Goal: Task Accomplishment & Management: Manage account settings

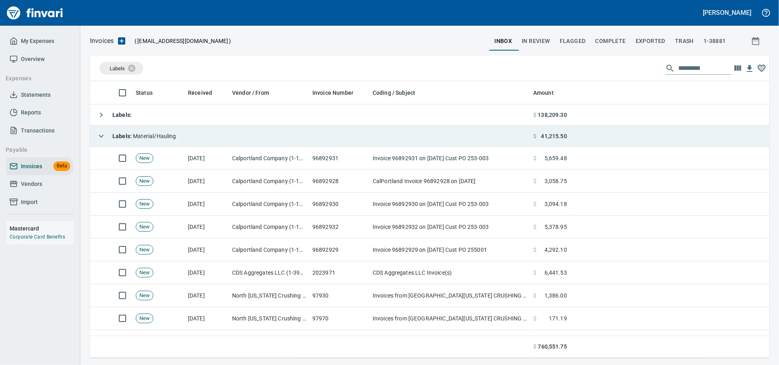
scroll to position [269, 665]
click at [199, 132] on td "Labels : Material/Hauling" at bounding box center [310, 136] width 440 height 21
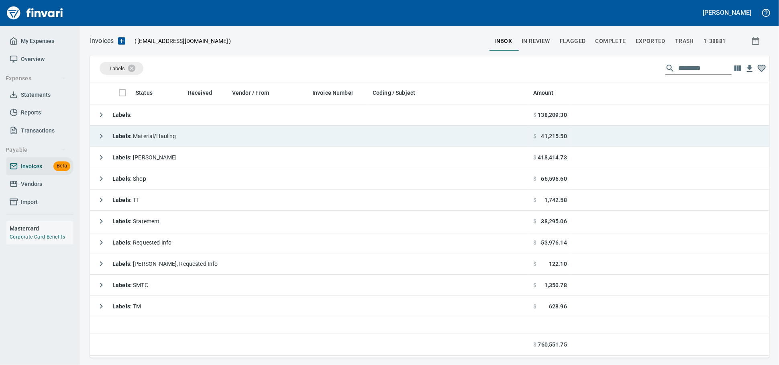
scroll to position [1, 1]
click at [199, 132] on td "Labels : Material/Hauling" at bounding box center [310, 136] width 440 height 21
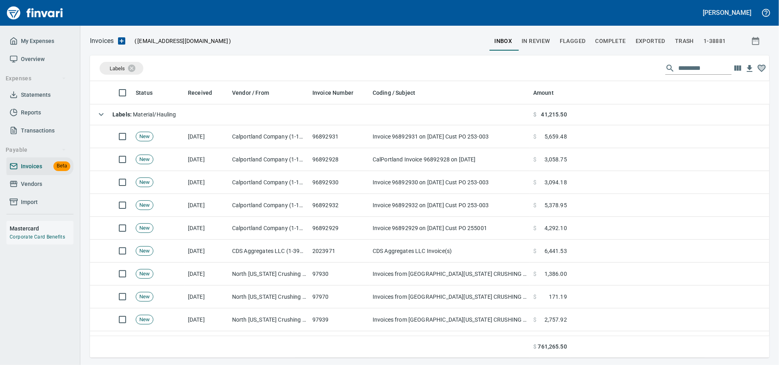
scroll to position [0, 0]
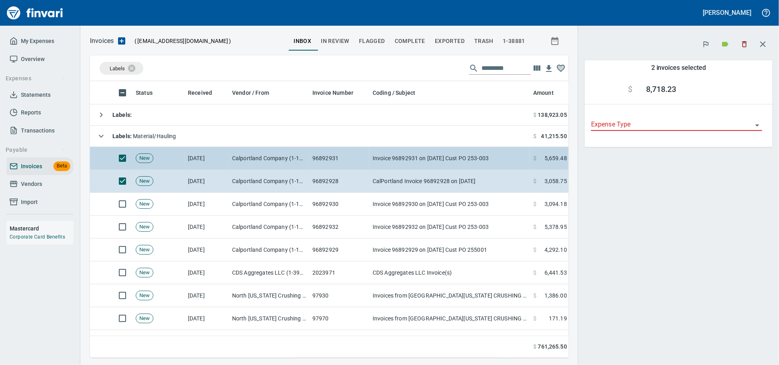
scroll to position [263, 464]
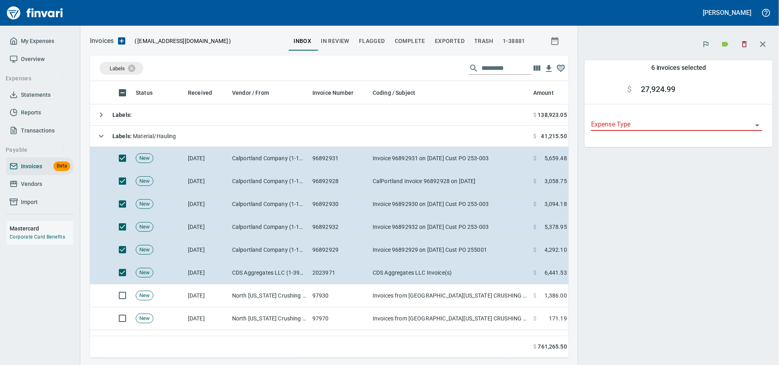
scroll to position [263, 464]
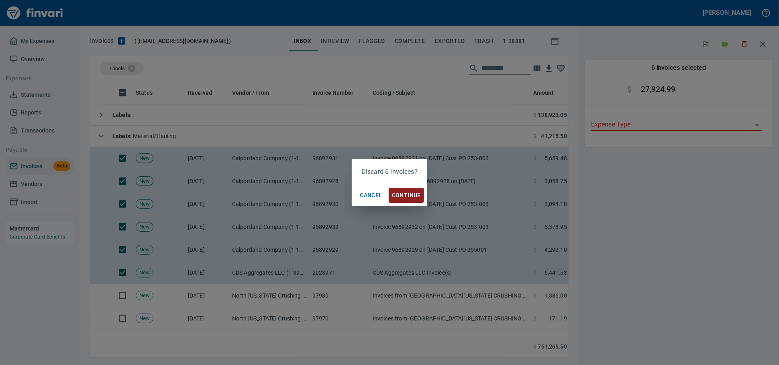
click at [405, 193] on span "Continue" at bounding box center [406, 195] width 29 height 10
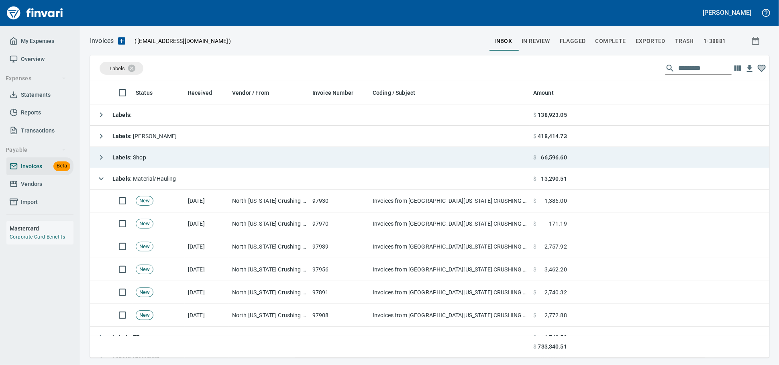
scroll to position [269, 665]
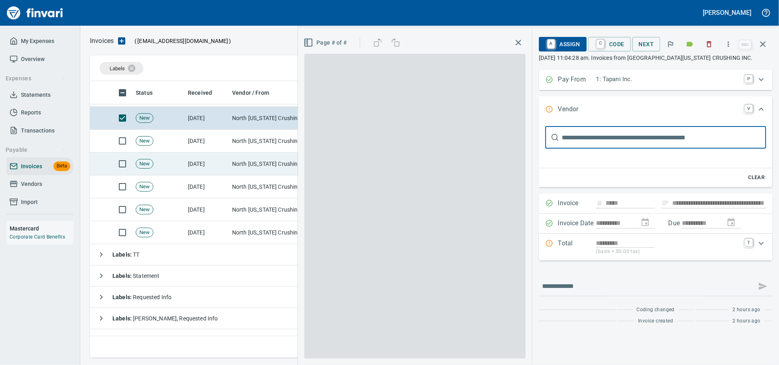
scroll to position [89, 0]
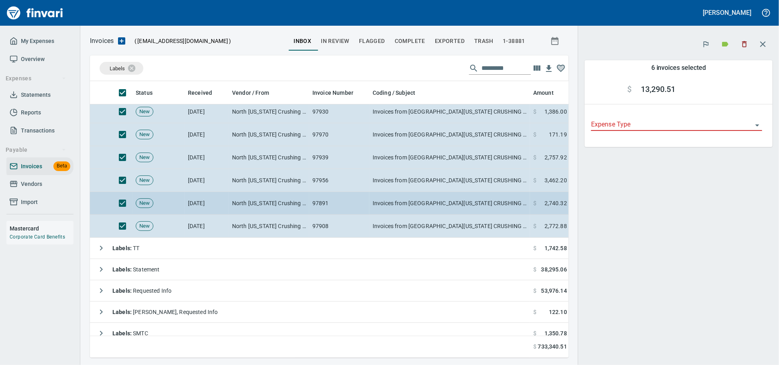
scroll to position [263, 464]
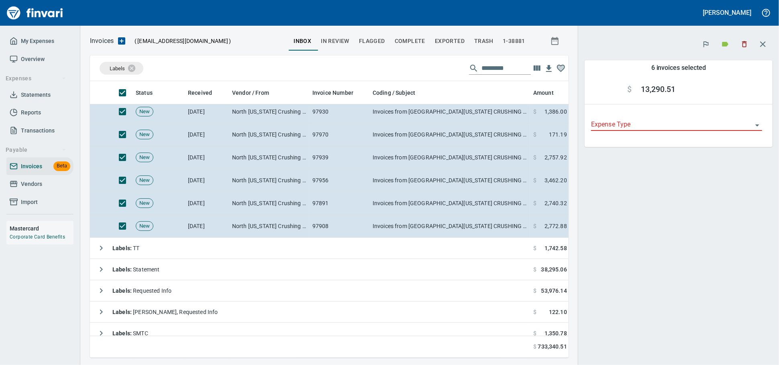
click at [739, 36] on button "button" at bounding box center [744, 44] width 18 height 18
click at [743, 45] on icon "button" at bounding box center [744, 44] width 8 height 8
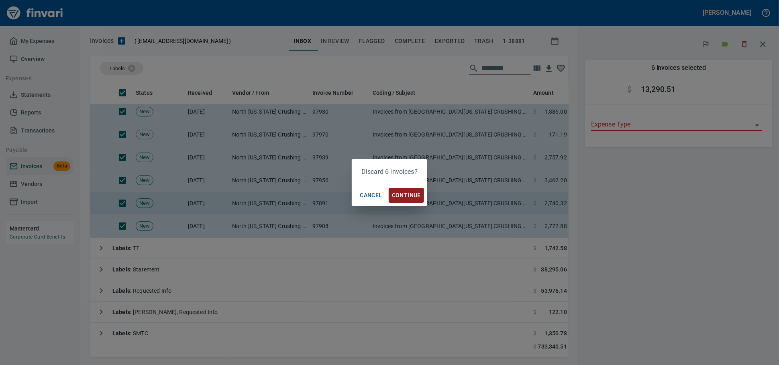
click at [403, 194] on span "Continue" at bounding box center [406, 195] width 29 height 10
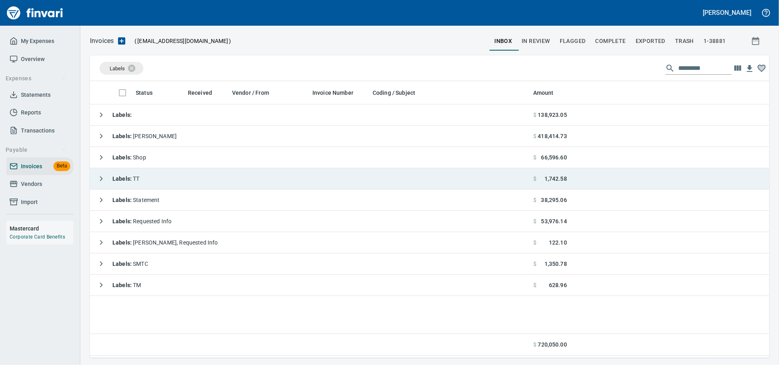
scroll to position [1, 1]
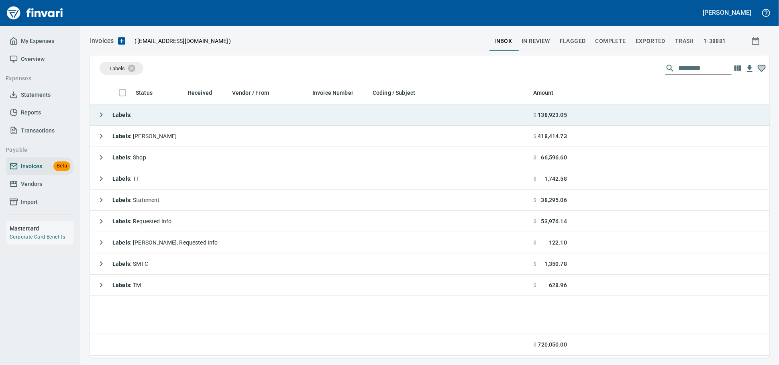
click at [172, 120] on td "Labels :" at bounding box center [310, 114] width 440 height 21
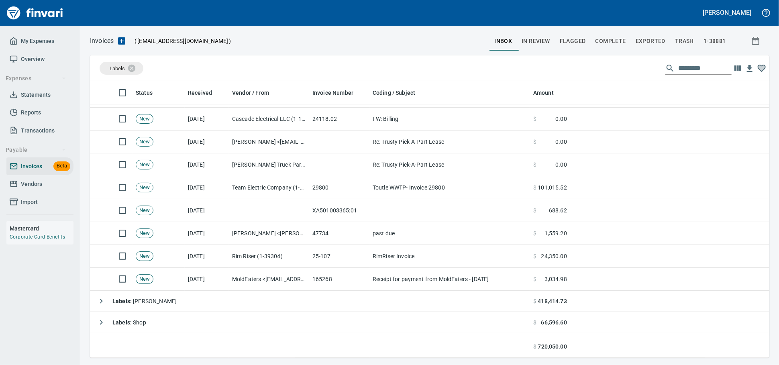
scroll to position [0, 0]
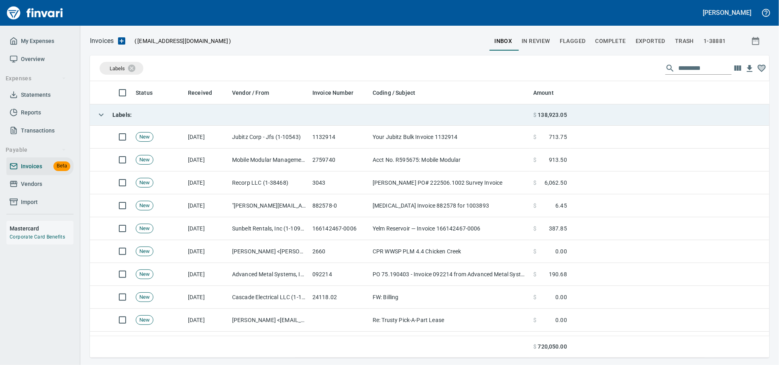
click at [175, 118] on td "Labels :" at bounding box center [310, 114] width 440 height 21
